Goal: Transaction & Acquisition: Purchase product/service

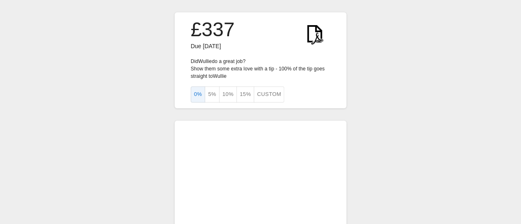
click at [167, 189] on div "£337 Due [DATE] Did [PERSON_NAME] do a great job? Show them some extra love wit…" at bounding box center [260, 164] width 521 height 328
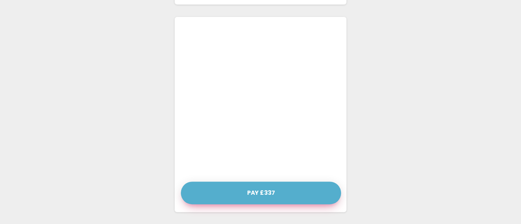
click at [268, 192] on button "Pay £337" at bounding box center [261, 193] width 160 height 23
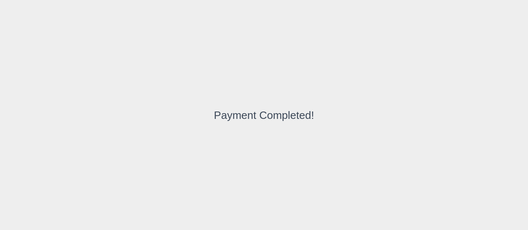
drag, startPoint x: 526, startPoint y: 7, endPoint x: 527, endPoint y: 22, distance: 15.3
click at [527, 22] on div "Payment Completed!" at bounding box center [264, 115] width 528 height 230
click at [401, 87] on div "Payment Completed!" at bounding box center [264, 115] width 528 height 230
click at [527, 61] on div "Payment Completed!" at bounding box center [264, 115] width 528 height 230
